Goal: Check status: Check status

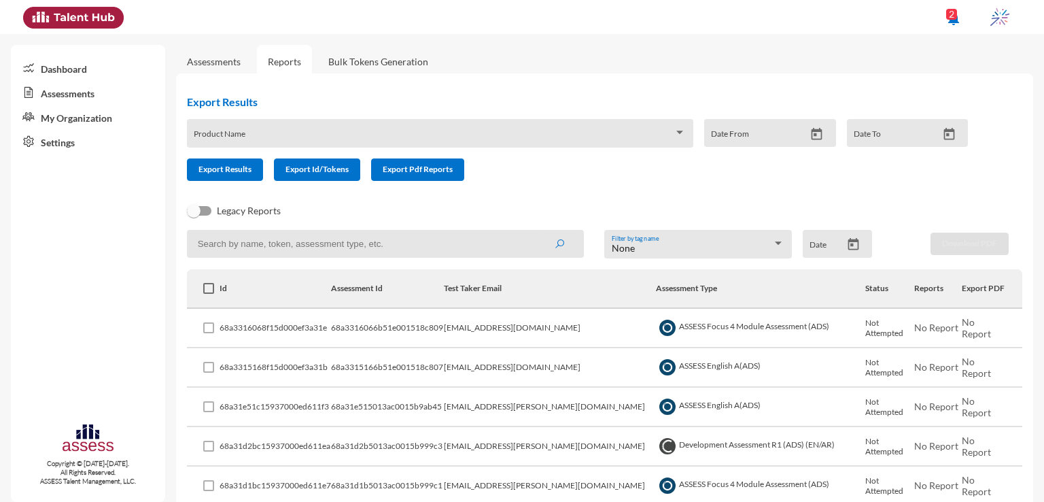
click at [328, 239] on input at bounding box center [385, 244] width 397 height 28
paste input "[EMAIL_ADDRESS][DOMAIN_NAME]"
type input "[EMAIL_ADDRESS][DOMAIN_NAME]"
click at [538, 231] on button "submit" at bounding box center [560, 243] width 44 height 24
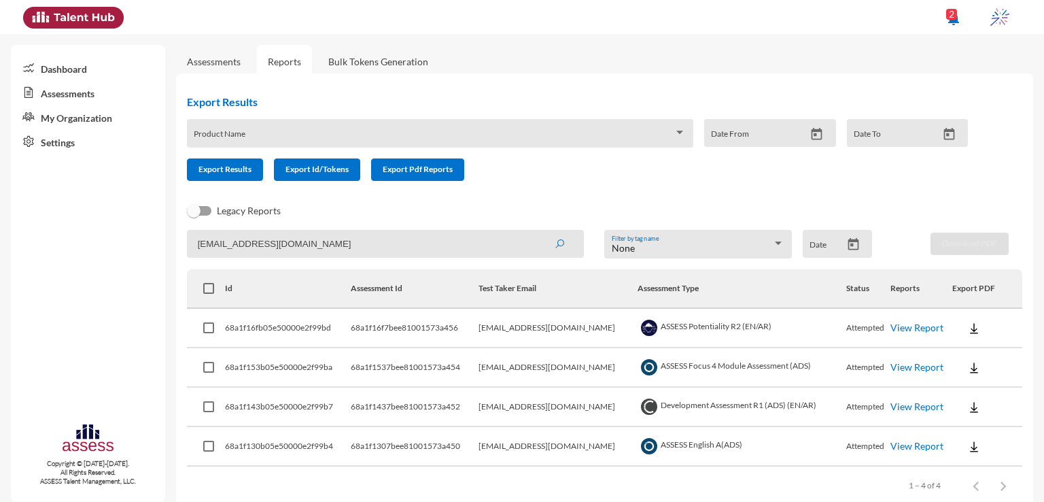
click at [917, 324] on link "View Report" at bounding box center [917, 328] width 53 height 12
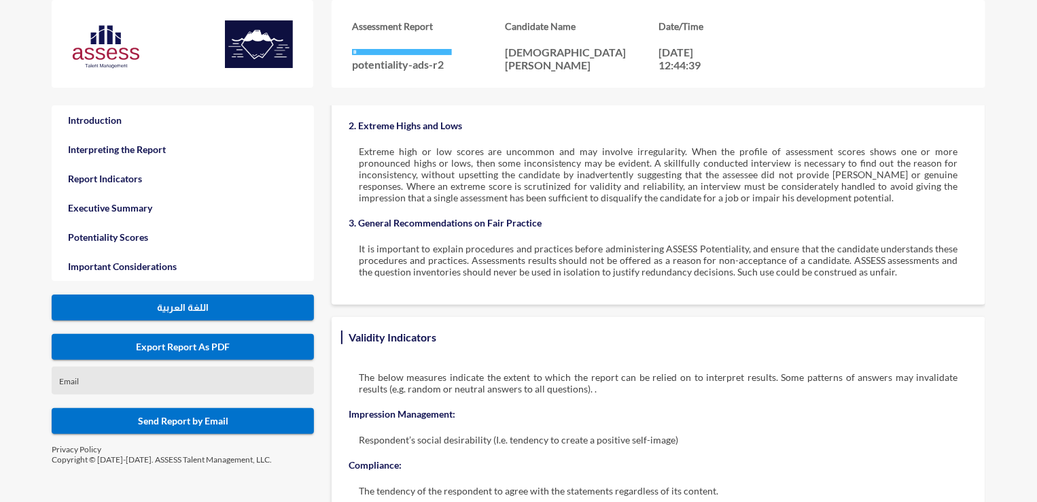
scroll to position [2738, 0]
